Goal: Information Seeking & Learning: Learn about a topic

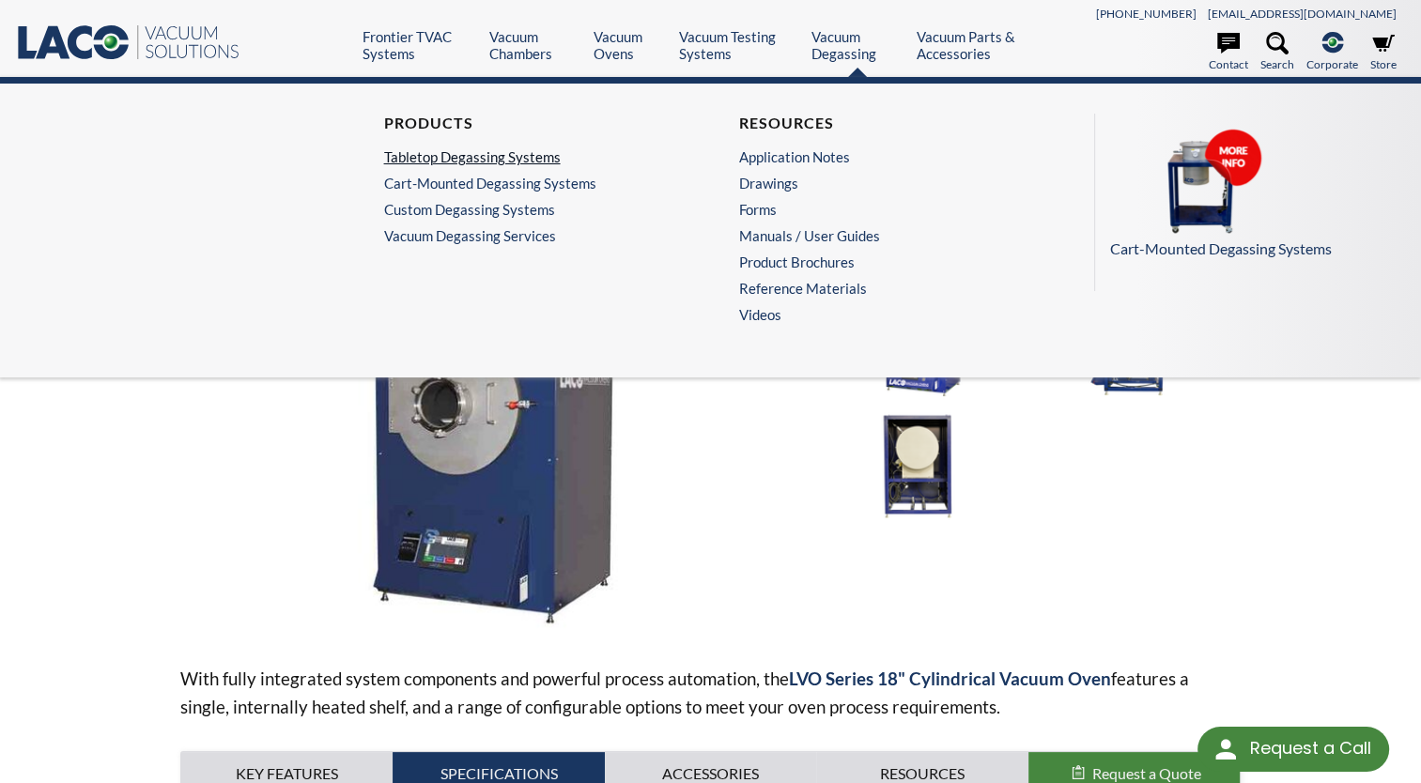
click at [519, 160] on link "Tabletop Degassing Systems" at bounding box center [528, 156] width 289 height 17
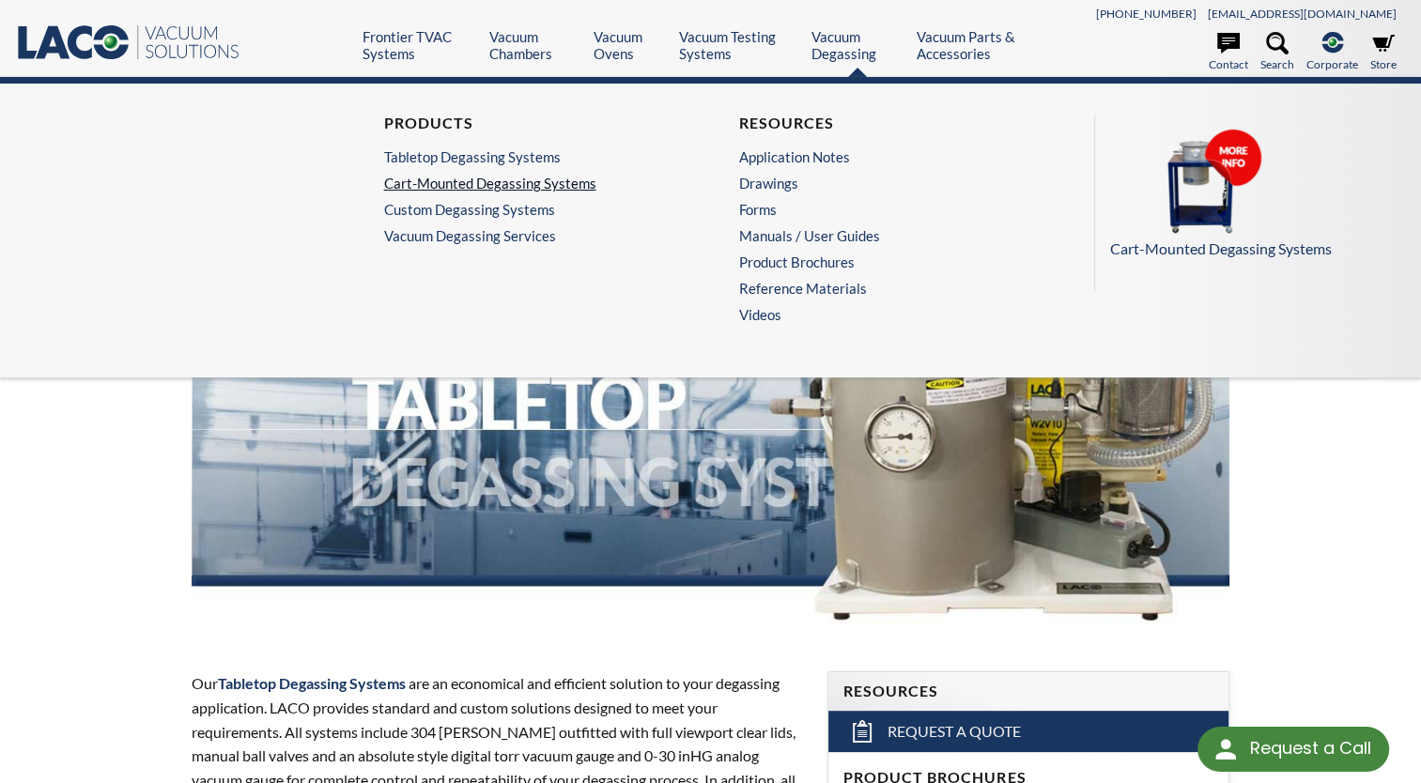
click at [478, 186] on link "Cart-Mounted Degassing Systems" at bounding box center [528, 183] width 289 height 17
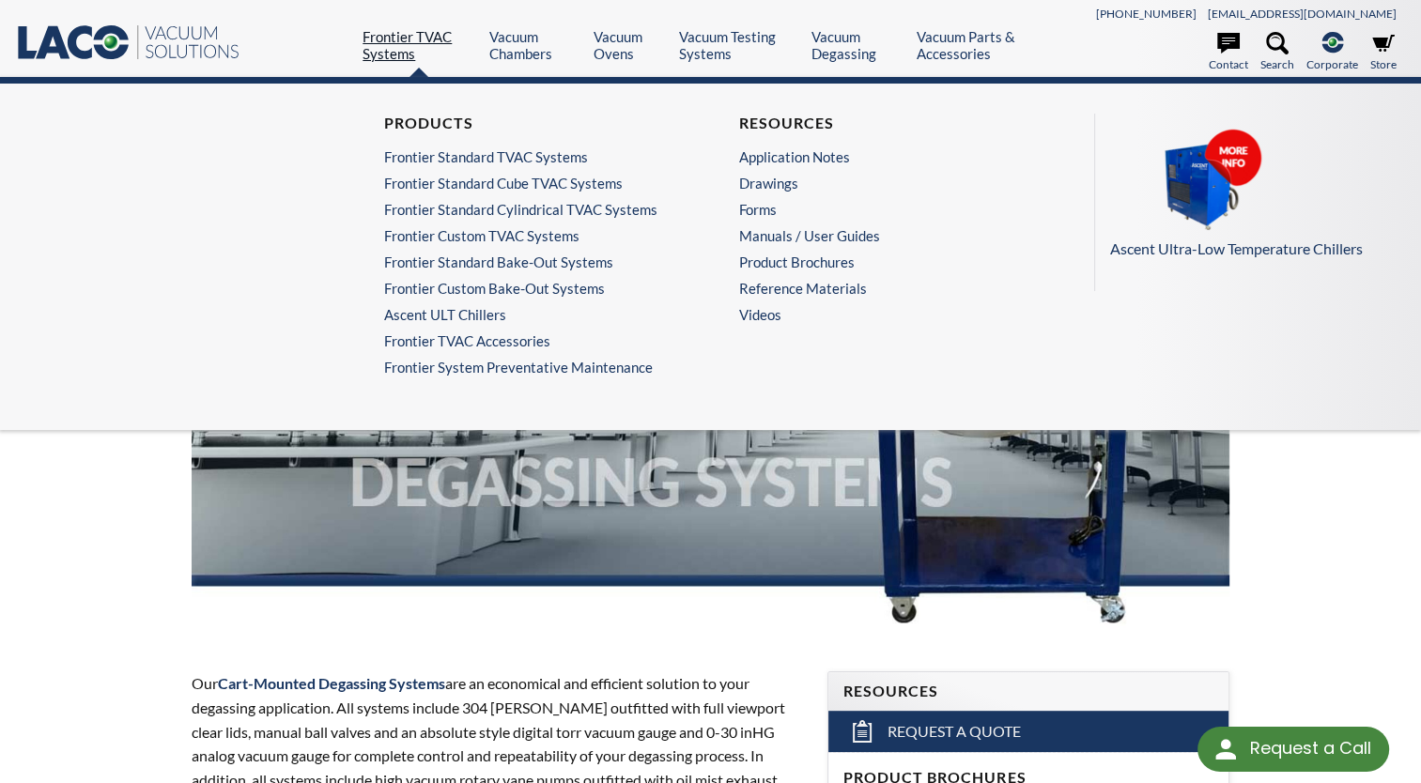
click at [417, 59] on link "Frontier TVAC Systems" at bounding box center [419, 45] width 113 height 34
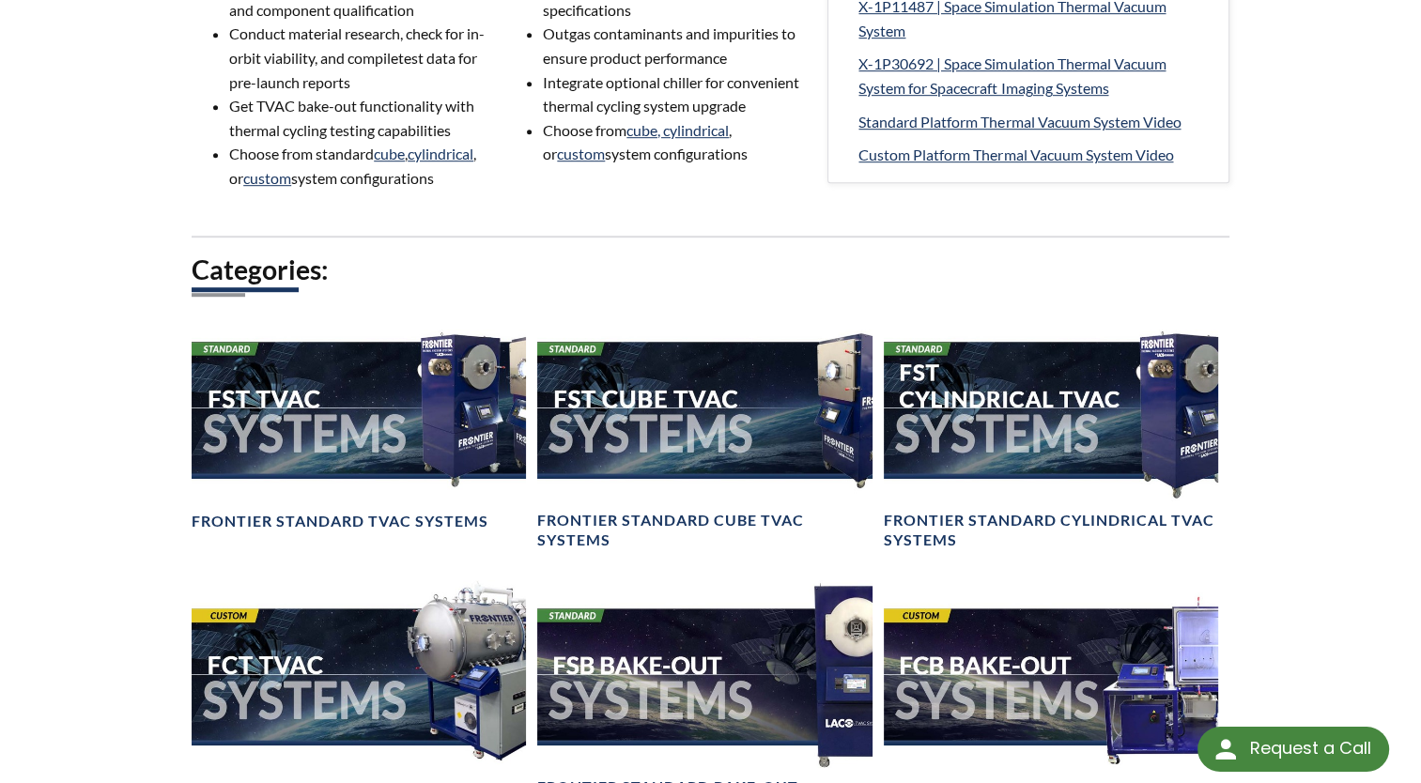
scroll to position [1170, 0]
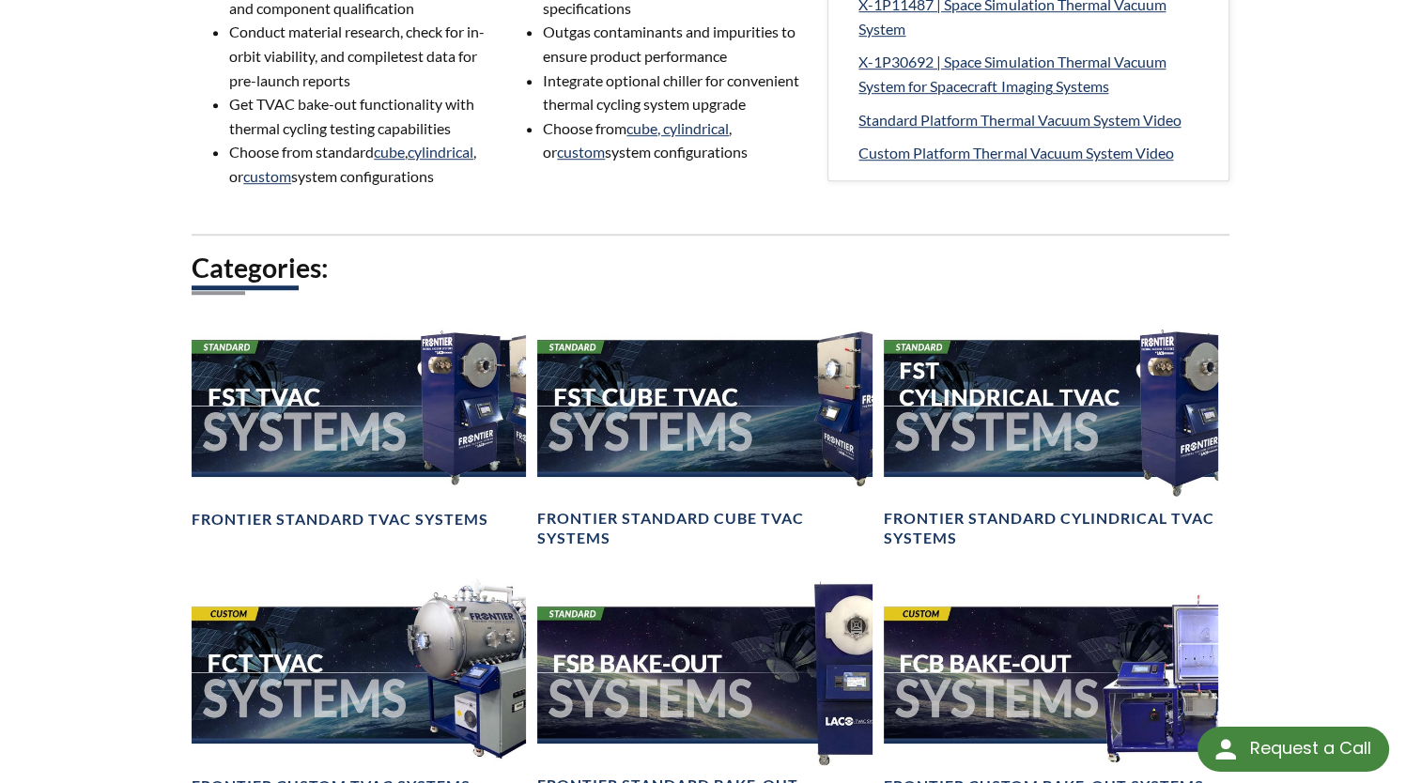
click at [514, 267] on h2 "Categories:" at bounding box center [711, 268] width 1038 height 35
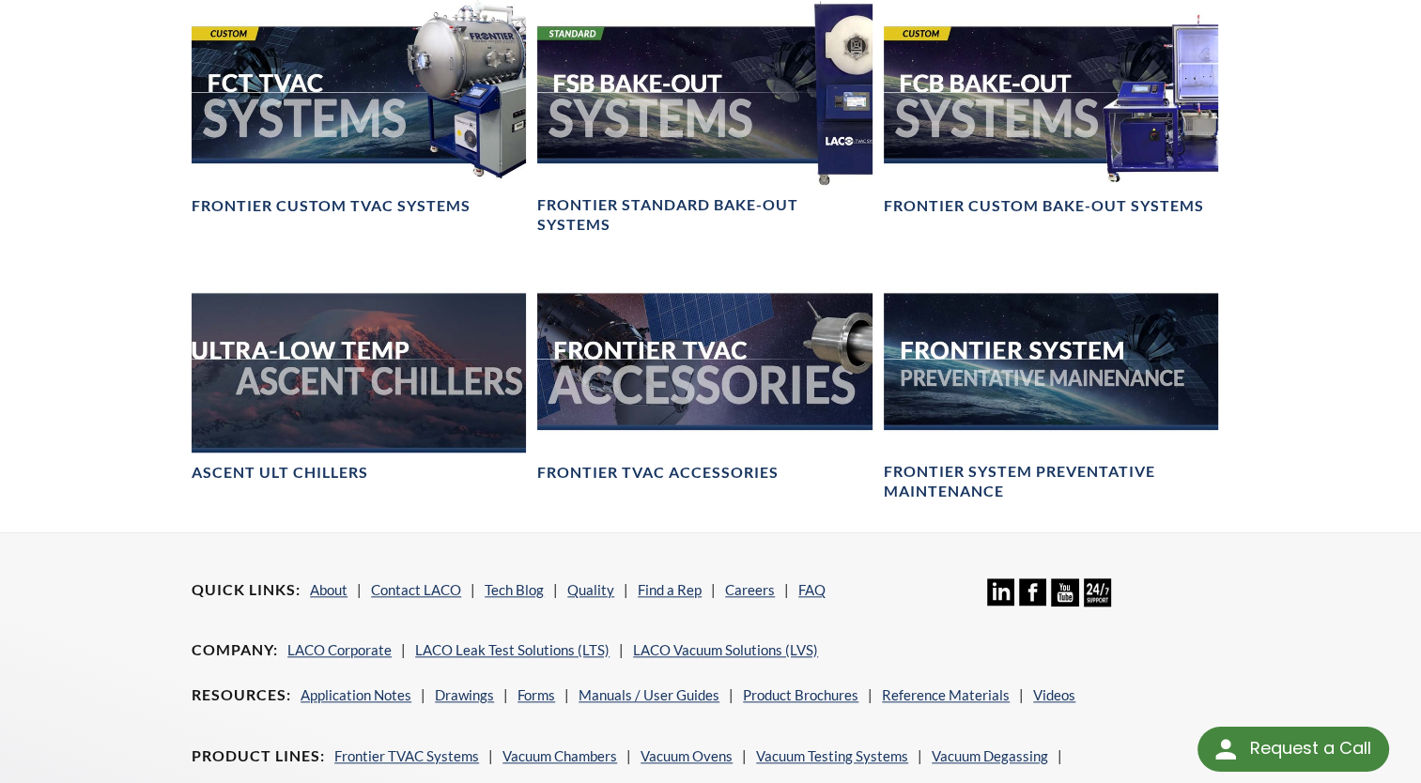
scroll to position [1965, 0]
